Goal: Find specific page/section: Find specific page/section

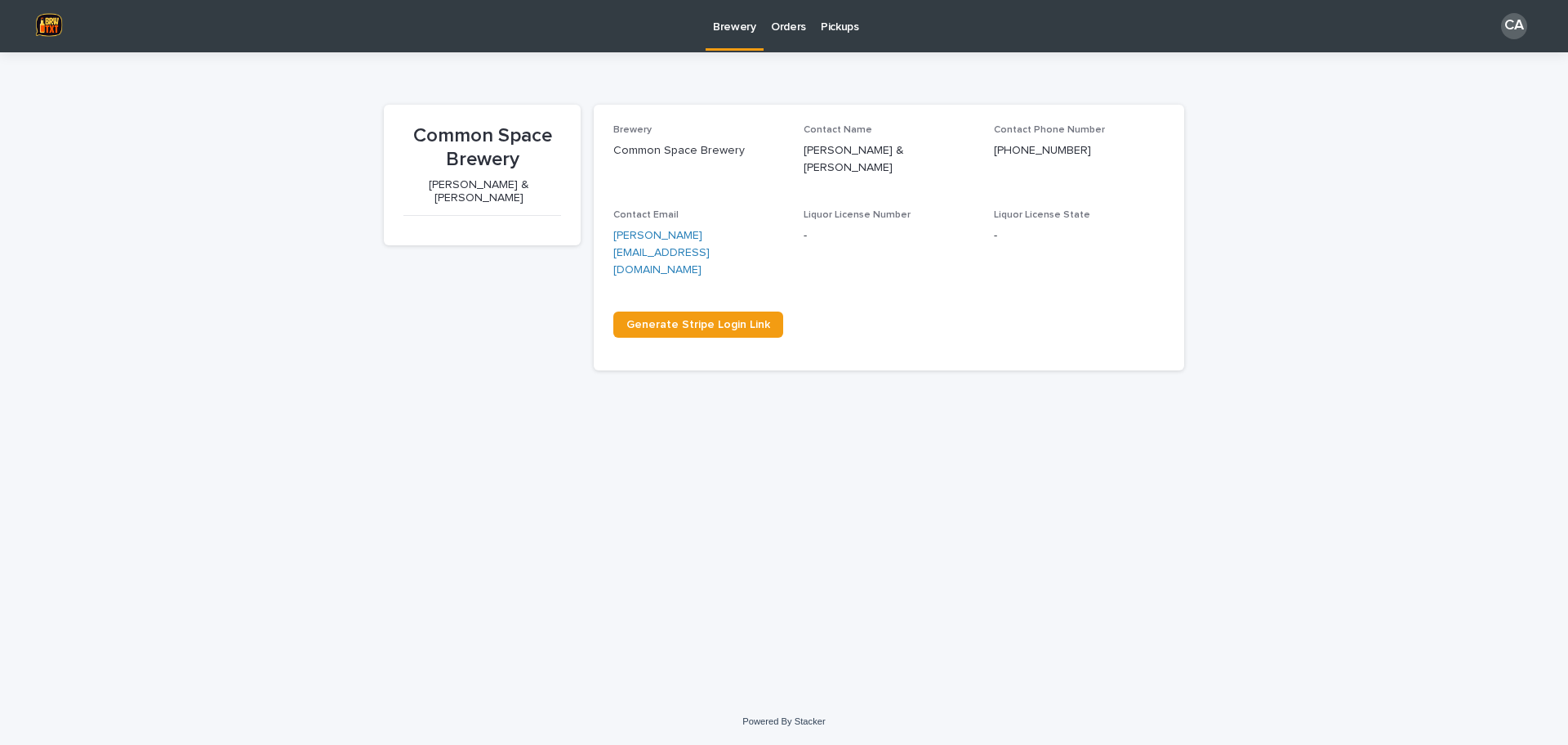
click at [777, 21] on p "Orders" at bounding box center [788, 17] width 35 height 35
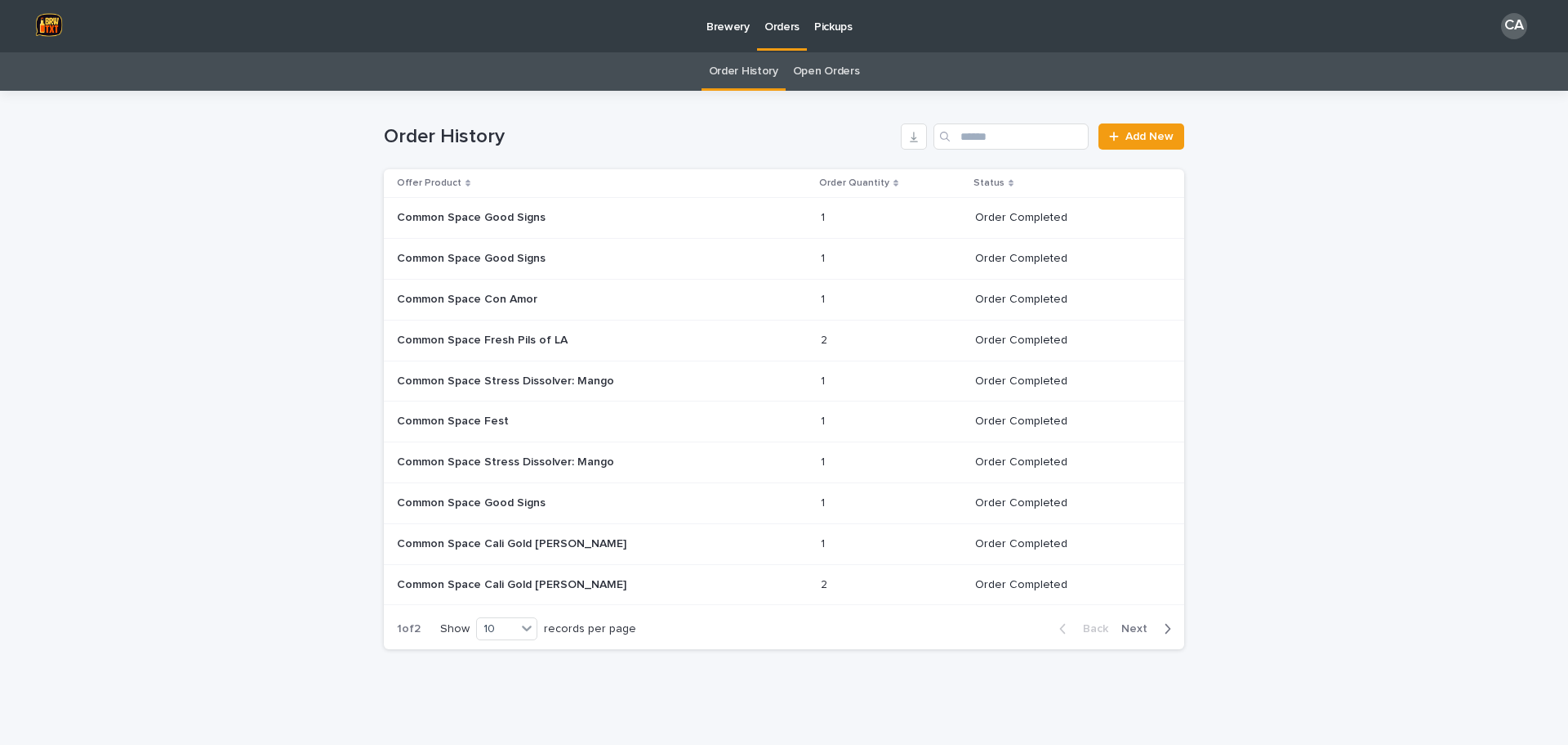
click at [802, 72] on link "Open Orders" at bounding box center [826, 72] width 67 height 39
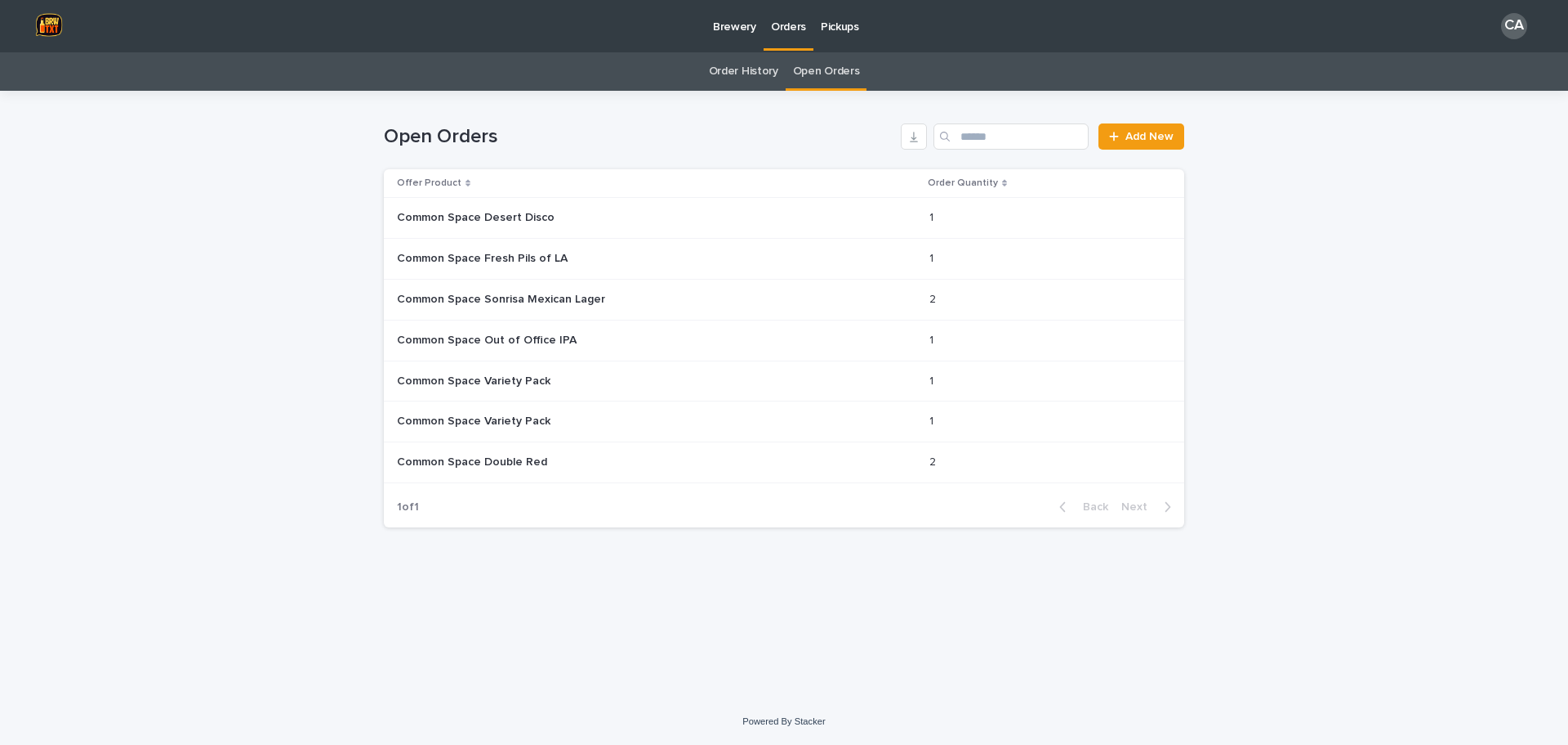
click at [841, 27] on p "Pickups" at bounding box center [840, 17] width 39 height 35
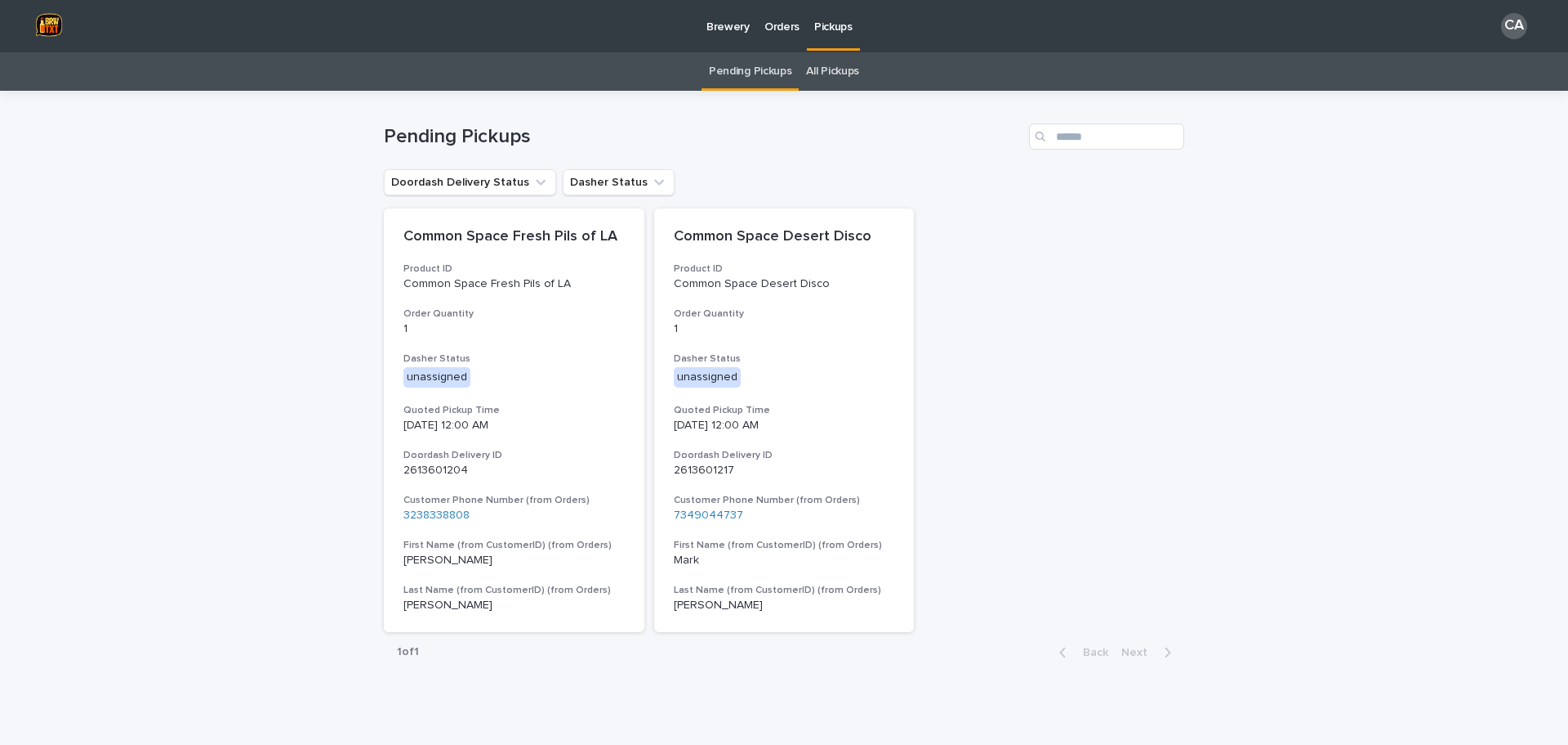
click at [784, 28] on p "Orders" at bounding box center [782, 17] width 35 height 35
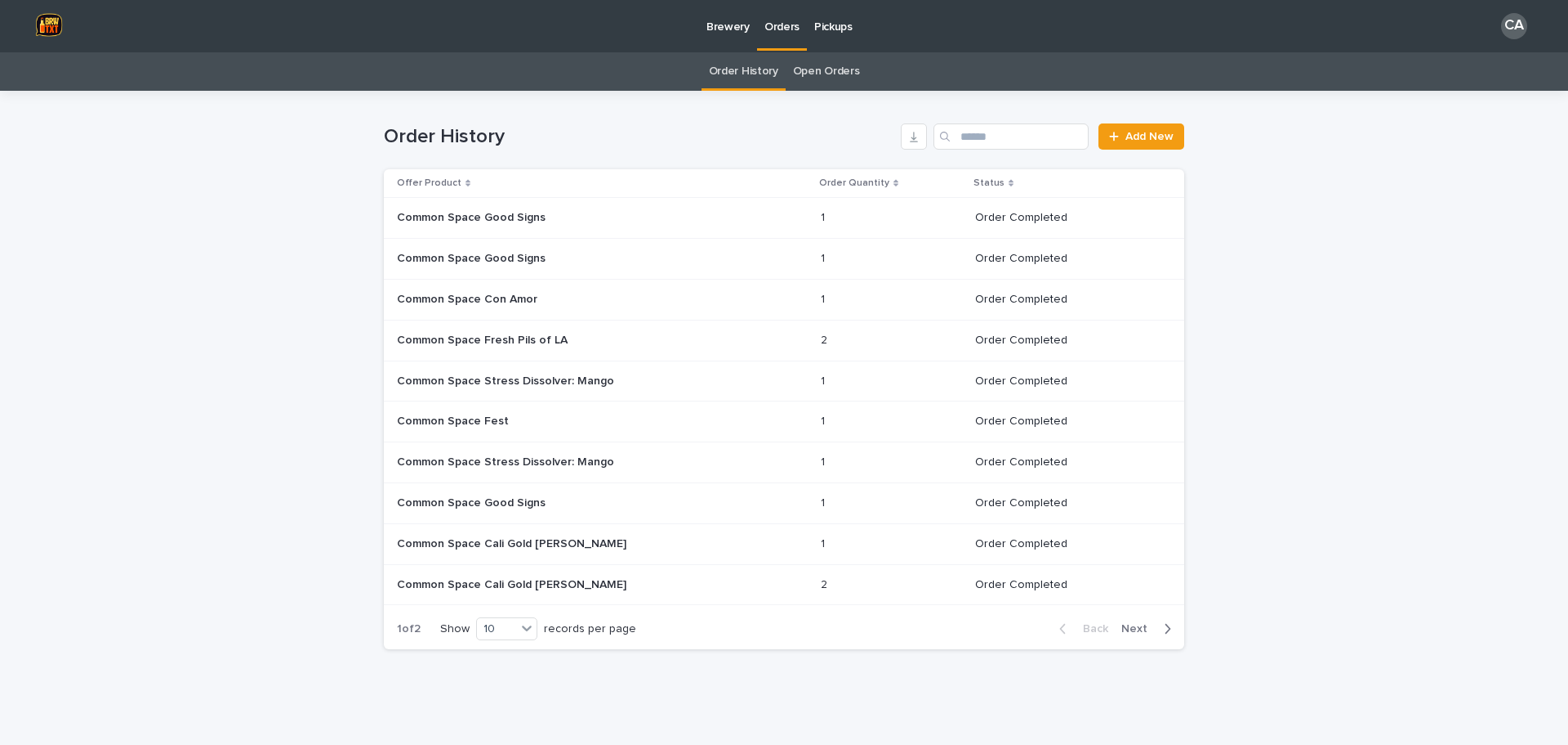
click at [842, 74] on link "Open Orders" at bounding box center [826, 72] width 67 height 39
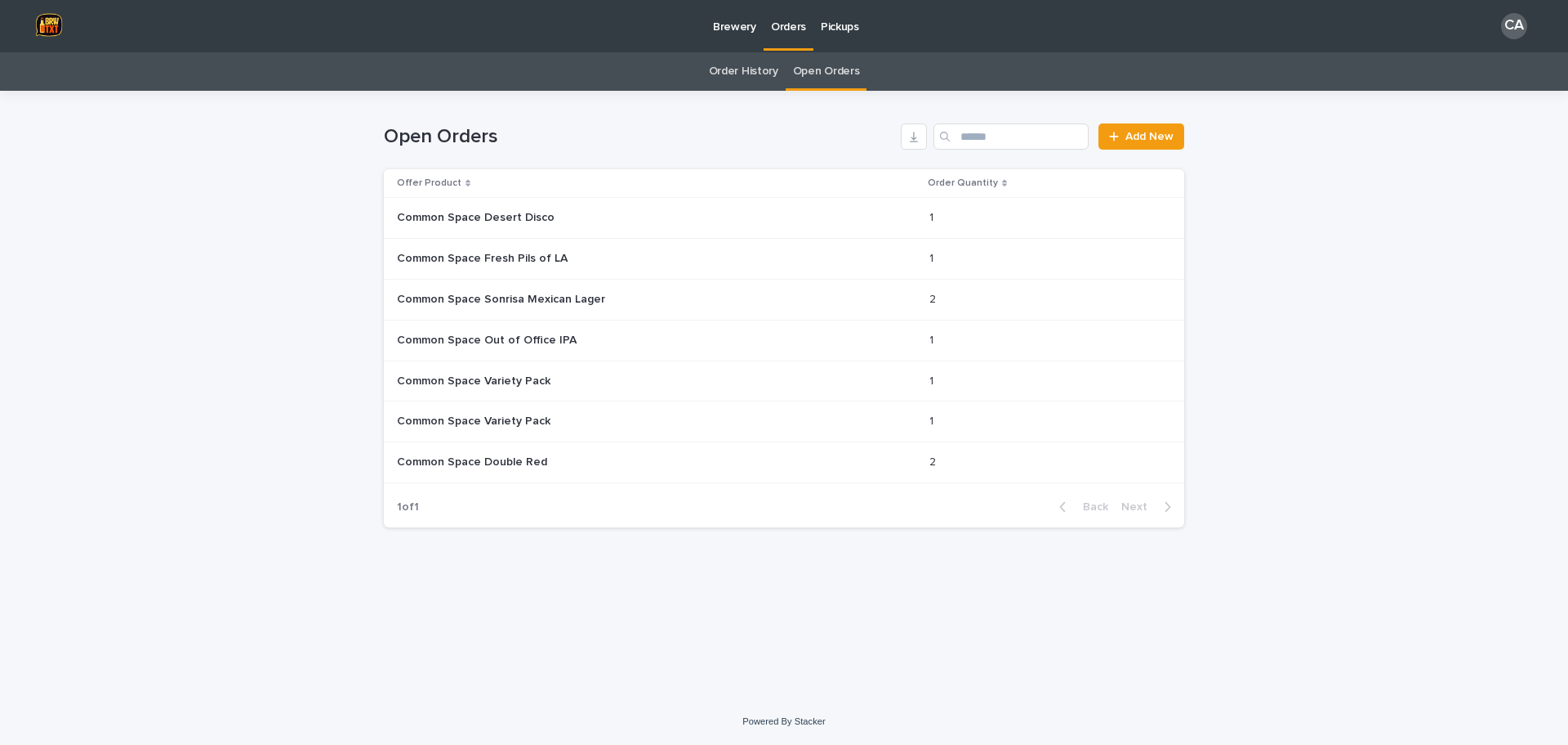
click at [855, 32] on p "Pickups" at bounding box center [840, 17] width 39 height 35
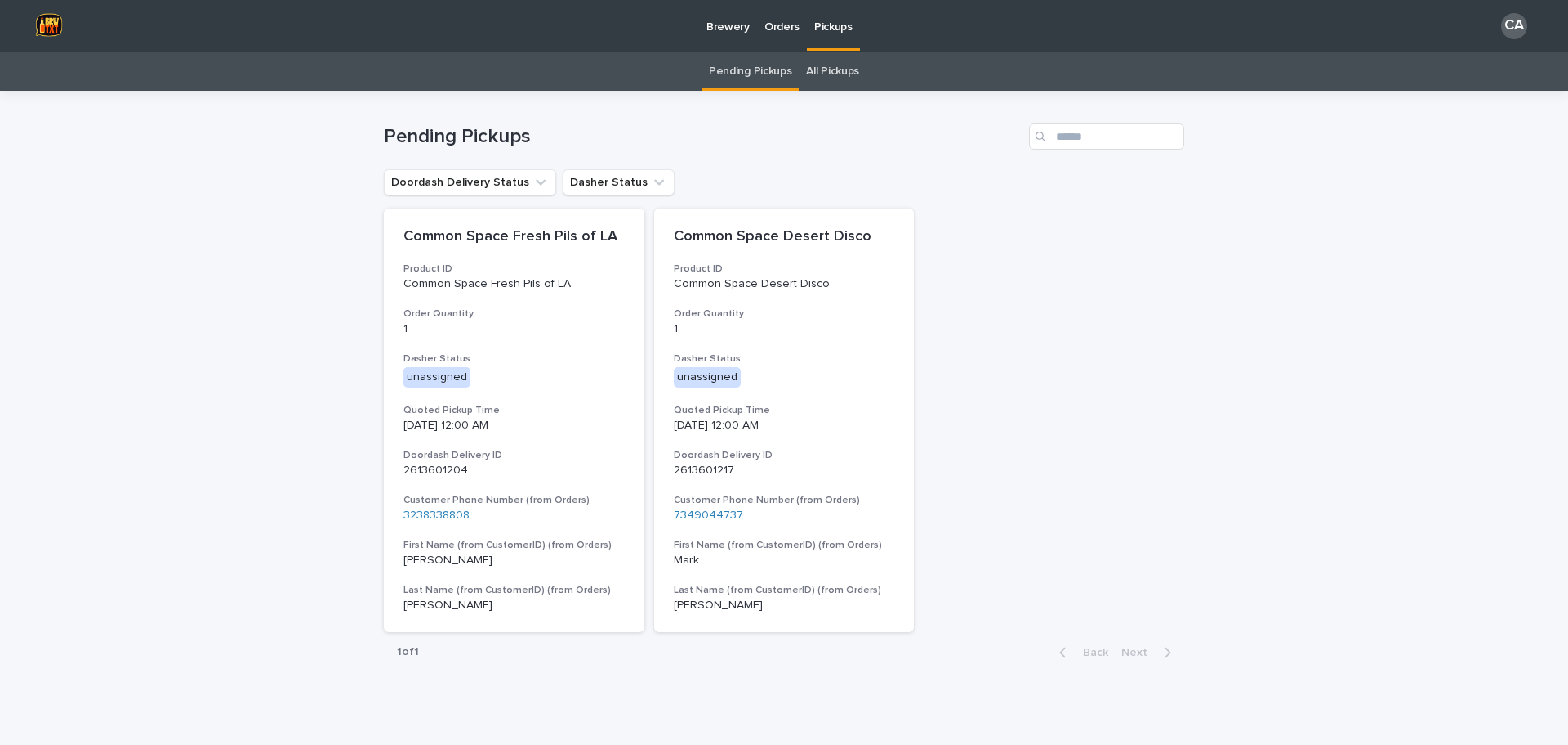
click at [1045, 309] on div "Common Space Fresh Pils of LA Product ID Common Space Fresh Pils of LA Order Qu…" at bounding box center [784, 420] width 800 height 423
